Goal: Task Accomplishment & Management: Complete application form

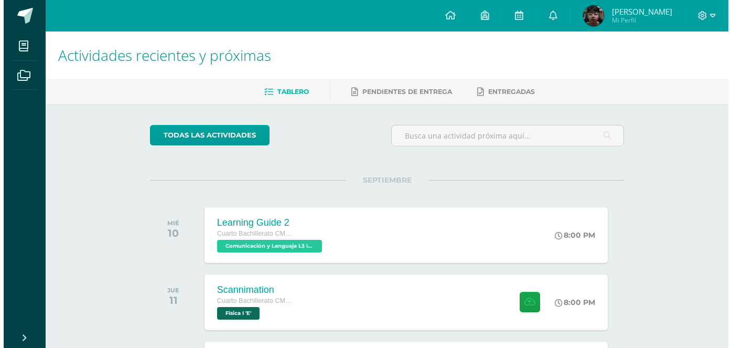
scroll to position [116, 0]
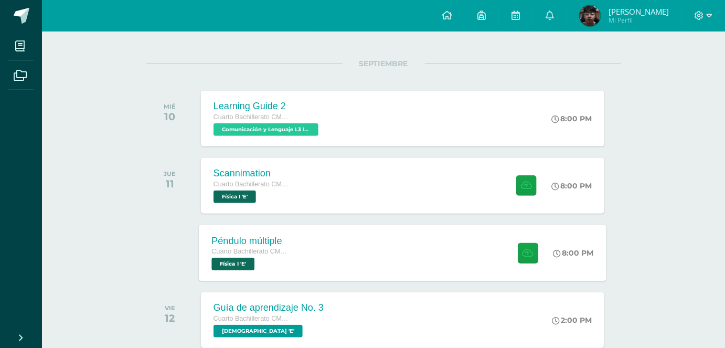
click at [293, 244] on div "Péndulo múltiple Cuarto Bachillerato CMP Bachillerato en CCLL con Orientación e…" at bounding box center [251, 252] width 105 height 56
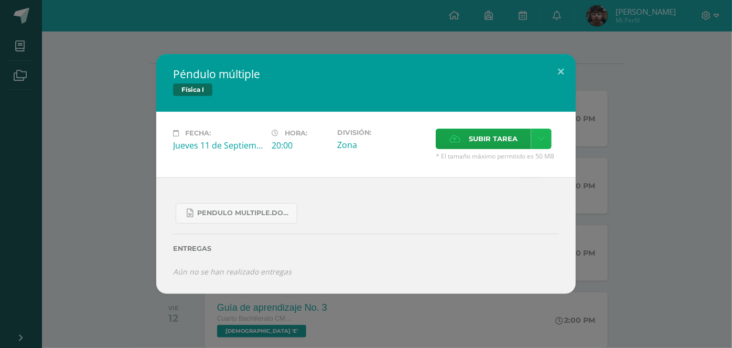
click at [538, 143] on icon at bounding box center [542, 138] width 8 height 9
click at [513, 142] on span "Subir tarea" at bounding box center [493, 138] width 49 height 19
click at [0, 0] on input "Subir tarea" at bounding box center [0, 0] width 0 height 0
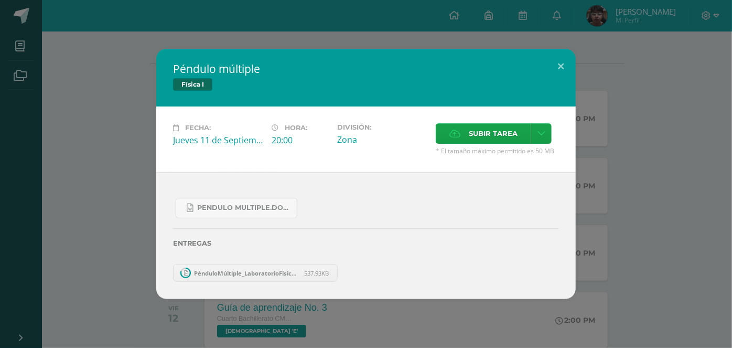
click at [249, 277] on link "PénduloMúltiple_LaboratorioFísicaIVUnidad.pdf 537.93KB" at bounding box center [255, 273] width 165 height 18
click at [331, 274] on link "PénduloMúltiple_LaboratorioFísicaIVUnidad.pdf 537.93KB" at bounding box center [255, 273] width 165 height 18
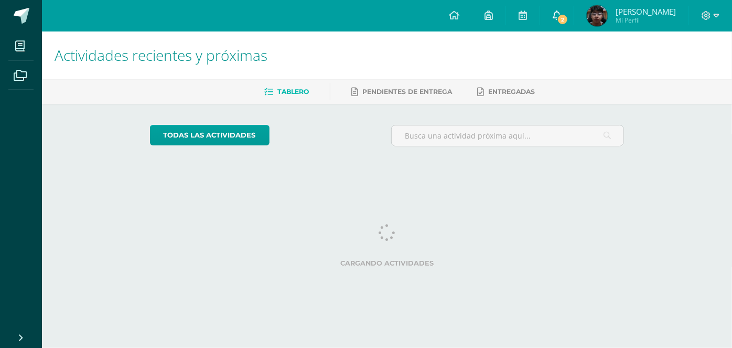
drag, startPoint x: 0, startPoint y: 0, endPoint x: 563, endPoint y: 20, distance: 563.6
click at [563, 20] on link "2" at bounding box center [557, 15] width 34 height 31
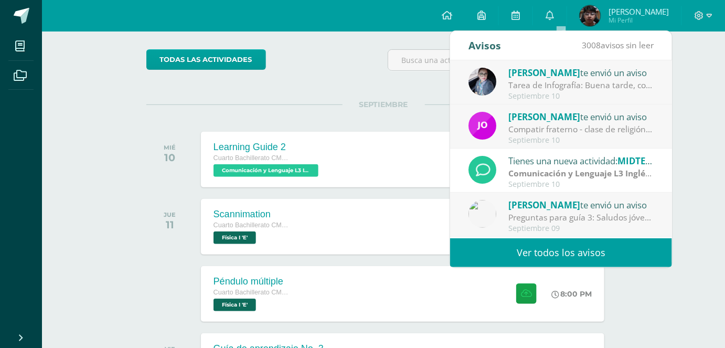
scroll to position [102, 0]
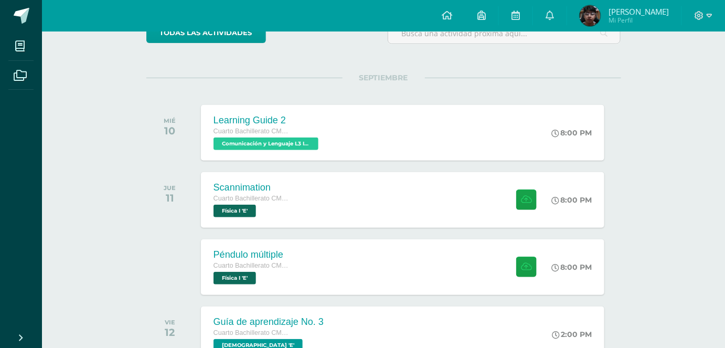
click at [189, 208] on div "JUE 11" at bounding box center [172, 200] width 53 height 56
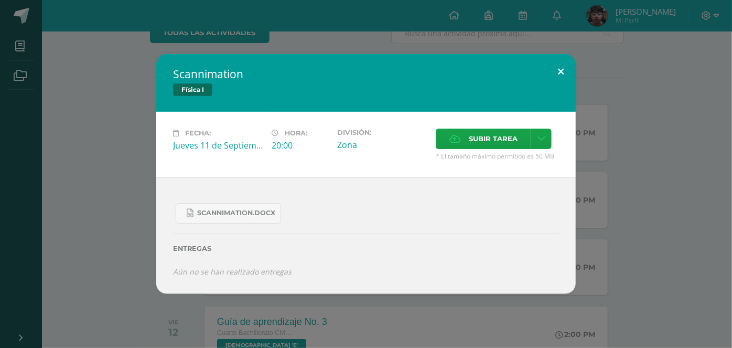
click at [546, 78] on button at bounding box center [561, 72] width 30 height 36
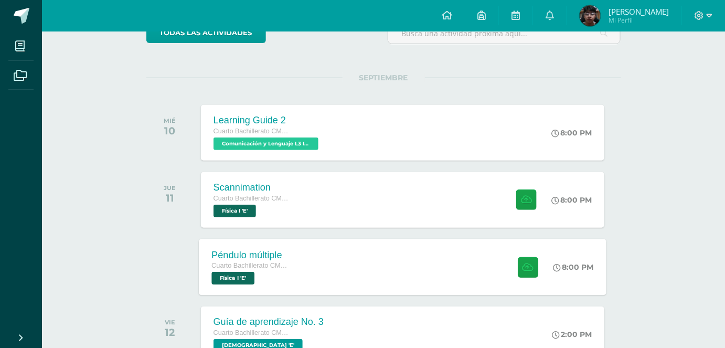
click at [362, 251] on div "Péndulo múltiple Cuarto Bachillerato CMP Bachillerato en CCLL con Orientación e…" at bounding box center [402, 267] width 407 height 56
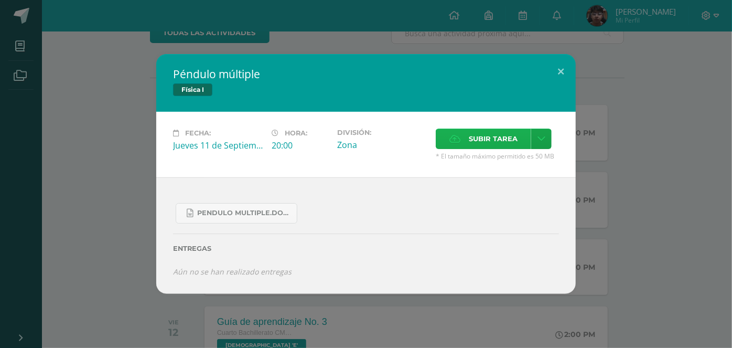
click at [514, 140] on span "Subir tarea" at bounding box center [493, 138] width 49 height 19
click at [0, 0] on input "Subir tarea" at bounding box center [0, 0] width 0 height 0
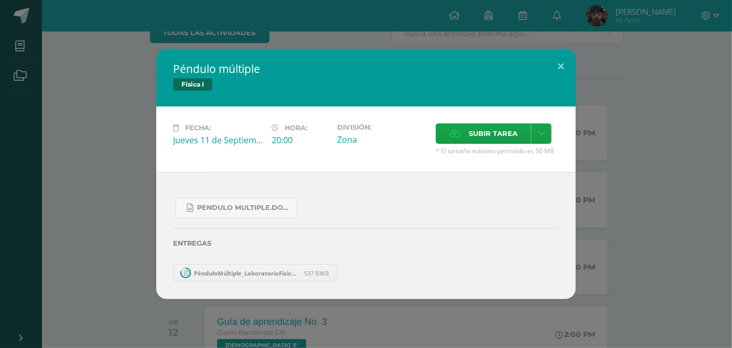
click at [253, 275] on span "PénduloMúltiple_LaboratorioFísicaIVUnidad.pdf" at bounding box center [246, 273] width 115 height 8
click at [307, 272] on span "537.93KB" at bounding box center [317, 273] width 25 height 8
click at [321, 273] on span "537.93KB" at bounding box center [317, 273] width 25 height 8
click at [397, 253] on div "Entregas" at bounding box center [366, 239] width 386 height 43
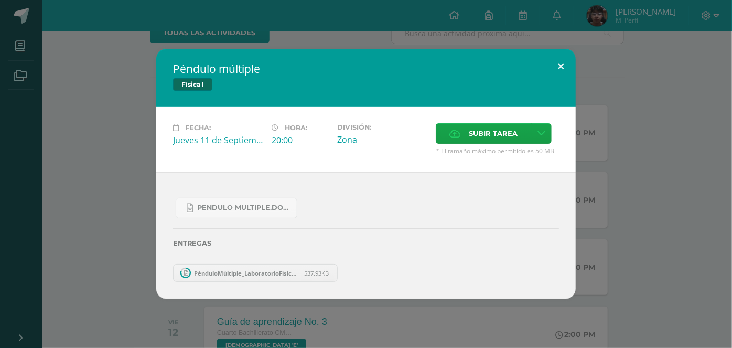
click at [561, 53] on button at bounding box center [561, 67] width 30 height 36
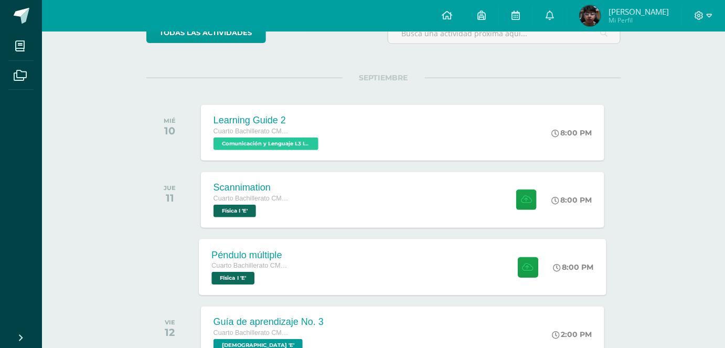
click at [400, 291] on div "Péndulo múltiple Cuarto Bachillerato CMP Bachillerato en CCLL con Orientación e…" at bounding box center [402, 267] width 407 height 56
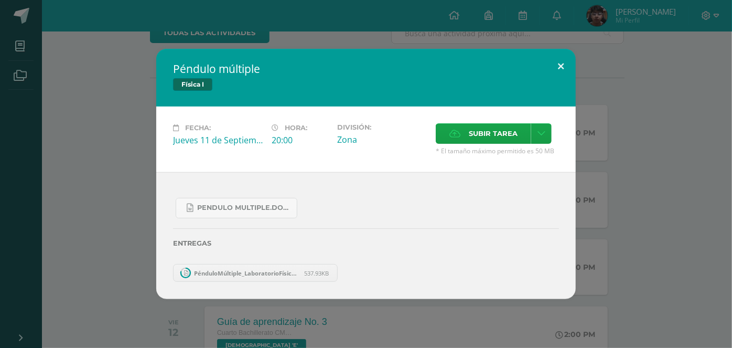
click at [558, 72] on button at bounding box center [561, 67] width 30 height 36
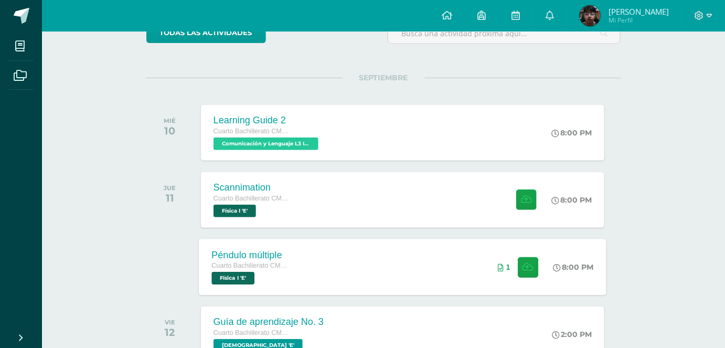
click at [350, 276] on div "Péndulo múltiple Cuarto Bachillerato CMP Bachillerato en CCLL con Orientación e…" at bounding box center [402, 267] width 407 height 56
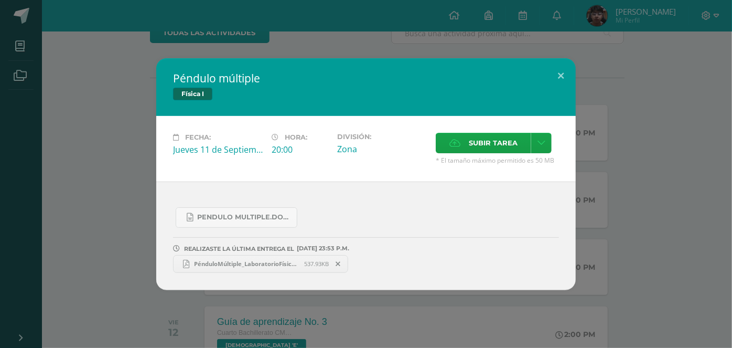
click at [276, 264] on span "PénduloMúltiple_LaboratorioFísicaIVUnidad.pdf" at bounding box center [246, 264] width 115 height 8
click at [541, 85] on h2 "Péndulo múltiple" at bounding box center [366, 78] width 386 height 15
click at [552, 81] on button at bounding box center [561, 76] width 30 height 36
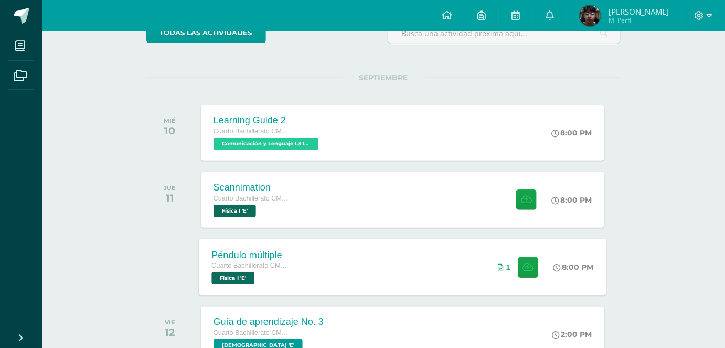
click at [288, 264] on span "Cuarto Bachillerato CMP Bachillerato en CCLL con Orientación en Computación" at bounding box center [251, 265] width 80 height 7
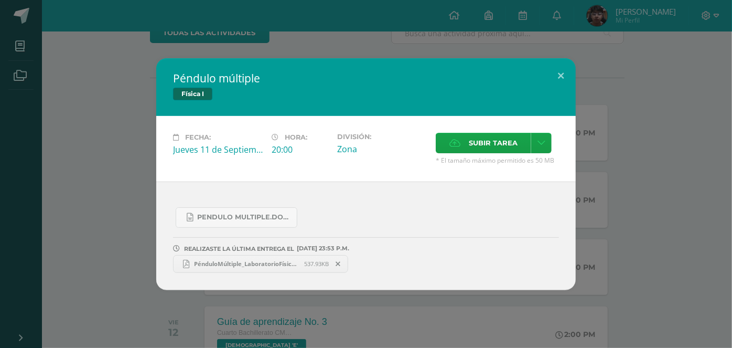
click at [258, 266] on span "PénduloMúltiple_LaboratorioFísicaIVUnidad.pdf" at bounding box center [246, 264] width 115 height 8
click at [562, 85] on button at bounding box center [561, 76] width 30 height 36
